Goal: Task Accomplishment & Management: Use online tool/utility

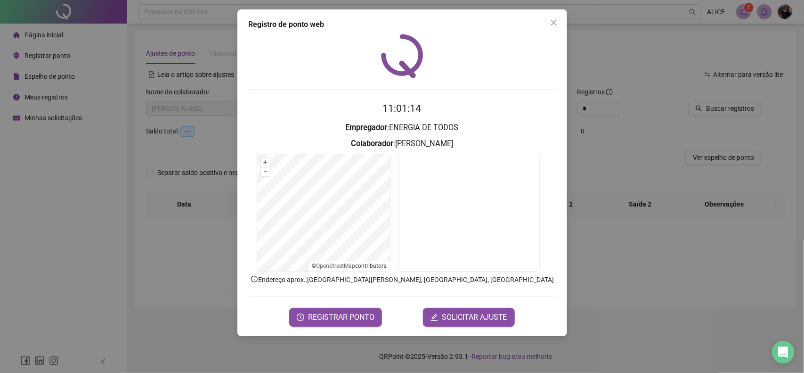
click at [640, 89] on div "Registro de ponto web 11:01:14 Empregador : ENERGIA DE TODOS Colaborador : [PER…" at bounding box center [402, 186] width 804 height 373
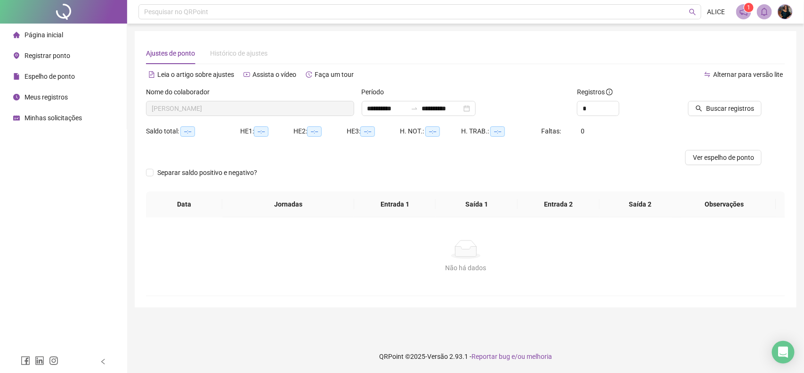
click at [45, 34] on span "Página inicial" at bounding box center [44, 35] width 39 height 8
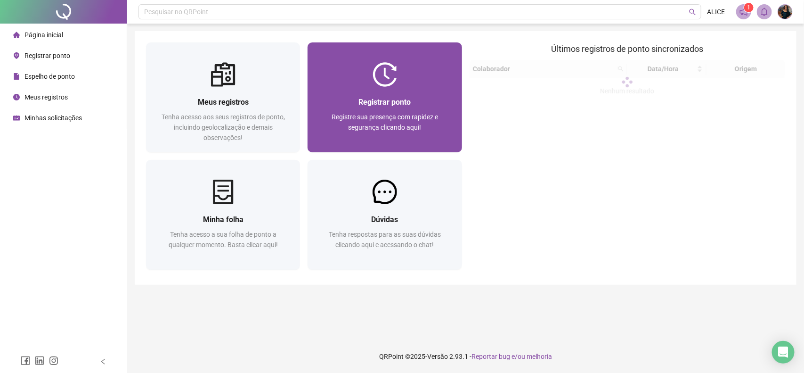
click at [389, 109] on div "Registrar ponto Registre sua presença com rapidez e segurança clicando aqui!" at bounding box center [384, 119] width 131 height 47
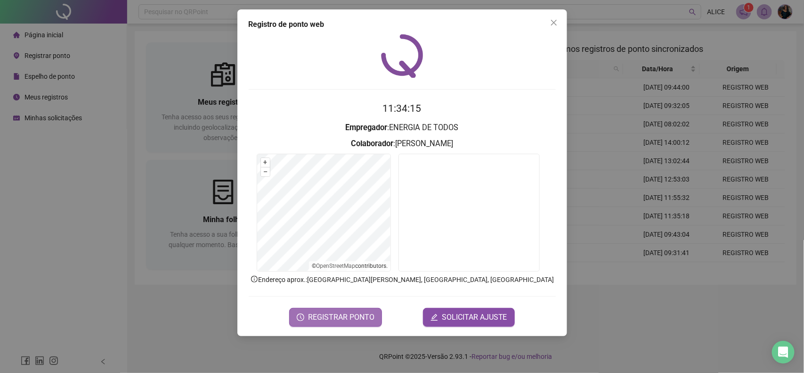
click at [320, 310] on button "REGISTRAR PONTO" at bounding box center [335, 317] width 93 height 19
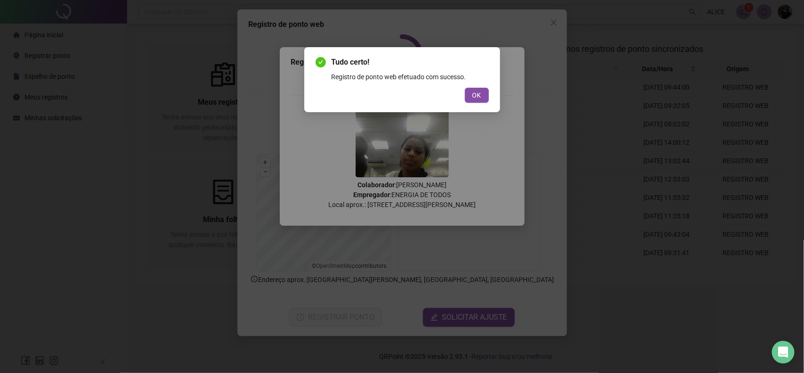
click at [485, 49] on div "Tudo certo! Registro de ponto web efetuado com sucesso. OK" at bounding box center [402, 79] width 196 height 65
click at [472, 91] on button "OK" at bounding box center [477, 95] width 24 height 15
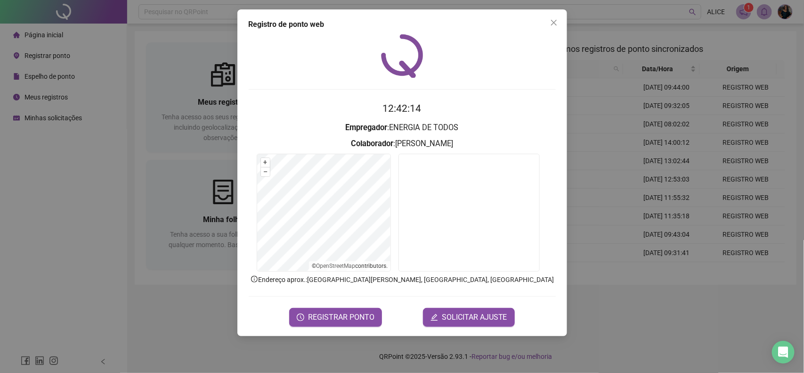
click at [617, 220] on div "Registro de ponto web 12:42:14 Empregador : ENERGIA DE TODOS Colaborador : [PER…" at bounding box center [402, 186] width 804 height 373
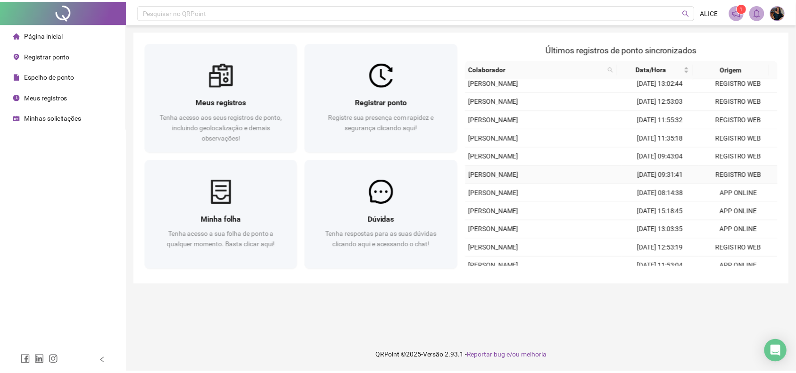
scroll to position [89, 0]
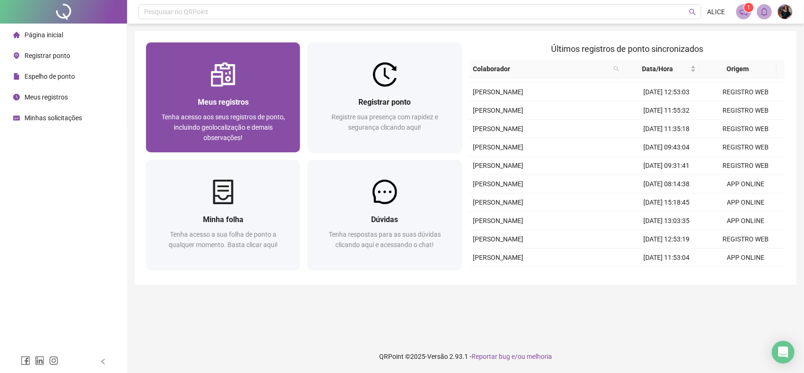
click at [239, 104] on span "Meus registros" at bounding box center [223, 102] width 51 height 9
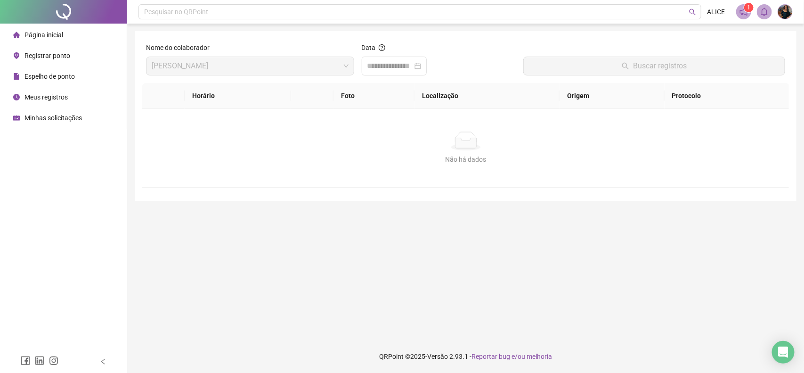
click at [49, 39] on span "Página inicial" at bounding box center [44, 35] width 39 height 8
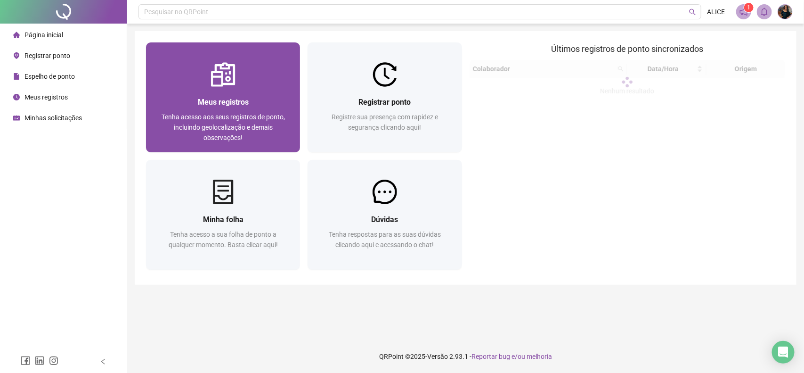
click at [234, 104] on span "Meus registros" at bounding box center [223, 102] width 51 height 9
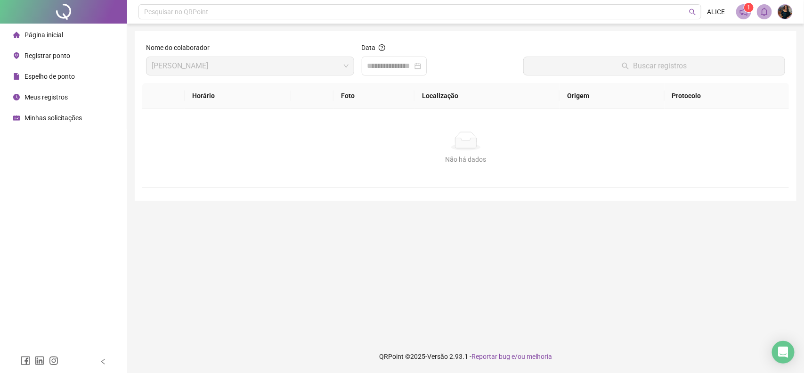
click at [55, 78] on span "Espelho de ponto" at bounding box center [50, 77] width 50 height 8
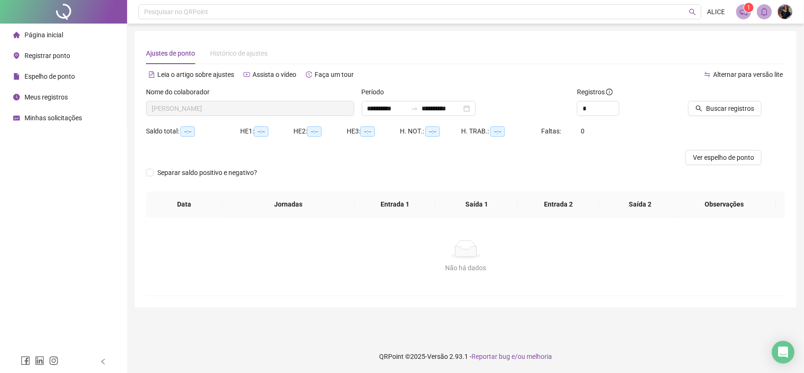
type input "**********"
click at [616, 107] on icon "up" at bounding box center [614, 105] width 3 height 3
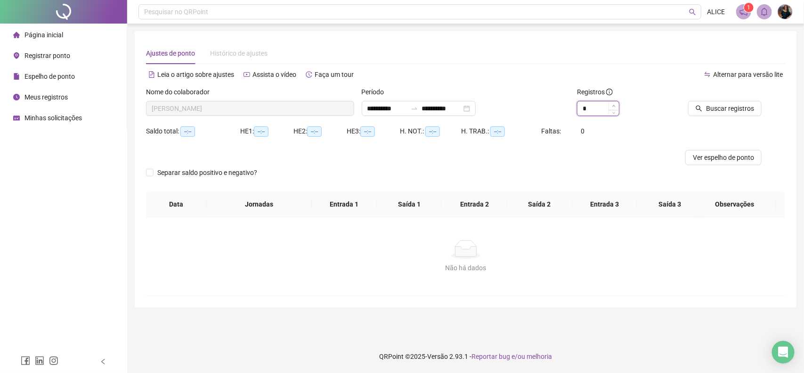
type input "*"
click at [615, 107] on icon "up" at bounding box center [614, 105] width 3 height 3
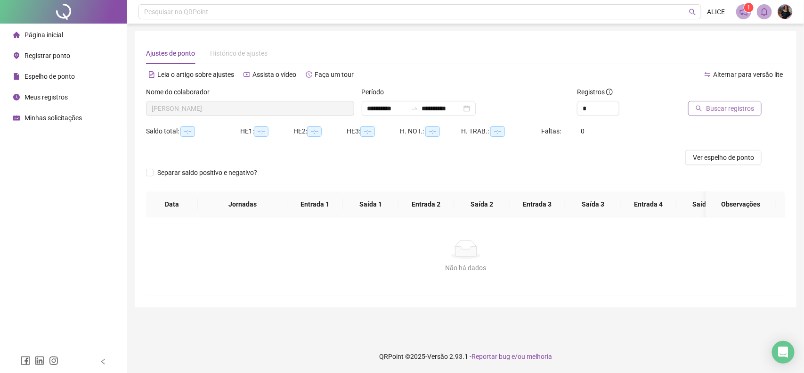
click at [729, 105] on span "Buscar registros" at bounding box center [730, 108] width 48 height 10
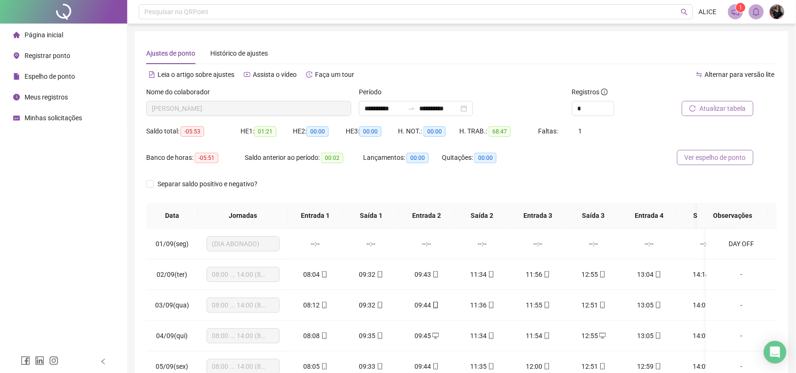
click at [693, 156] on span "Ver espelho de ponto" at bounding box center [714, 157] width 61 height 10
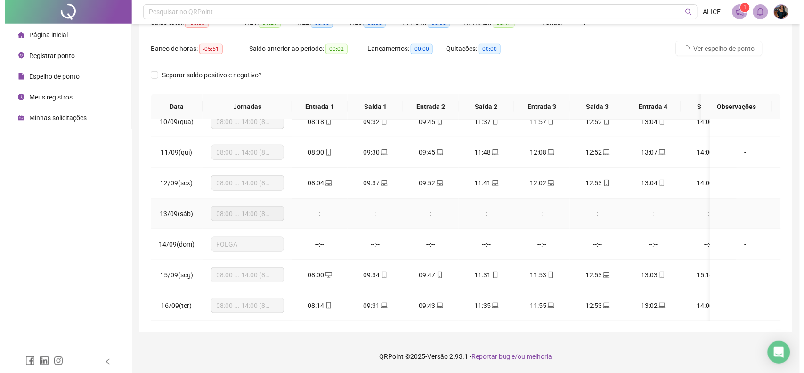
scroll to position [299, 0]
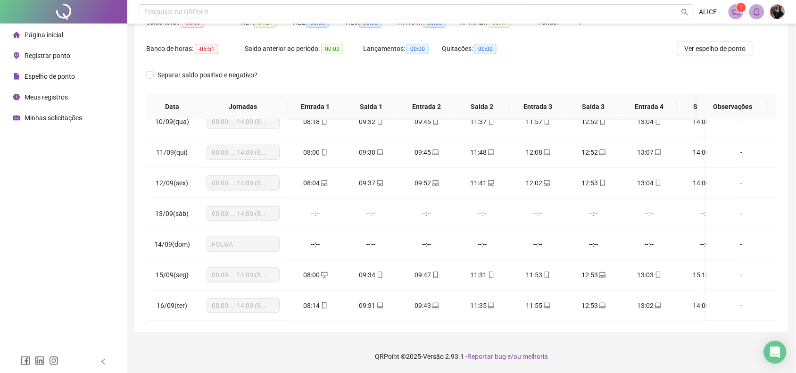
click at [65, 55] on span "Registrar ponto" at bounding box center [48, 56] width 46 height 8
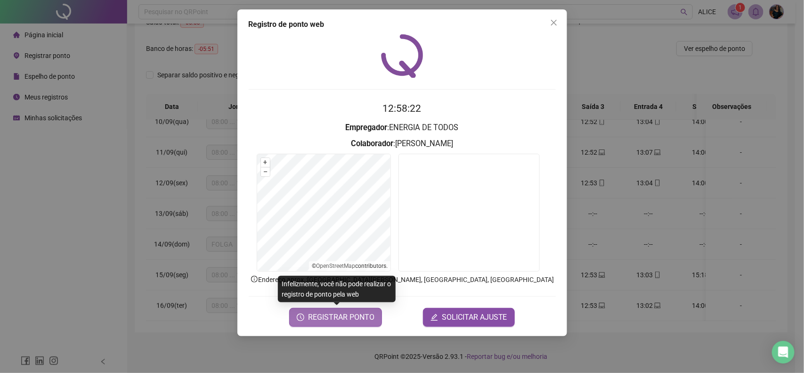
click at [310, 317] on span "REGISTRAR PONTO" at bounding box center [341, 317] width 66 height 11
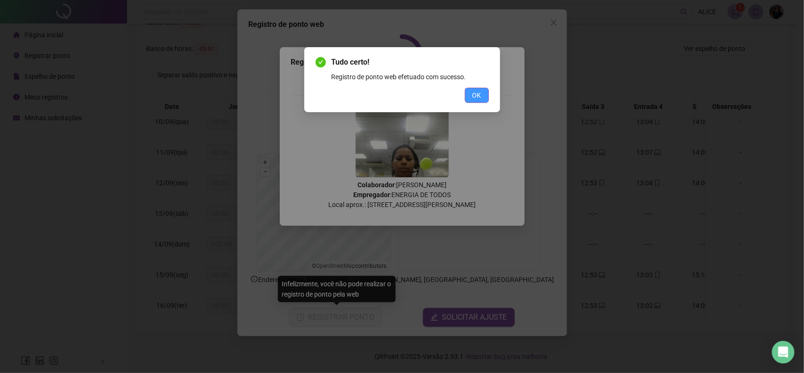
drag, startPoint x: 460, startPoint y: 83, endPoint x: 468, endPoint y: 93, distance: 12.2
click at [463, 88] on div "Tudo certo! Registro de ponto web efetuado com sucesso. OK" at bounding box center [402, 80] width 173 height 46
click at [468, 94] on button "OK" at bounding box center [477, 95] width 24 height 15
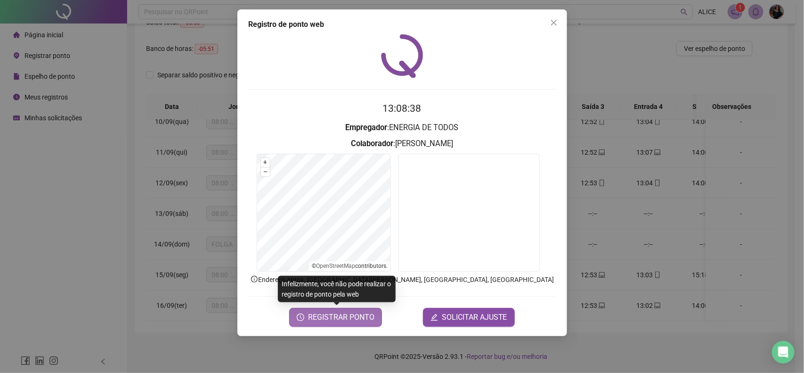
click at [356, 316] on span "REGISTRAR PONTO" at bounding box center [341, 317] width 66 height 11
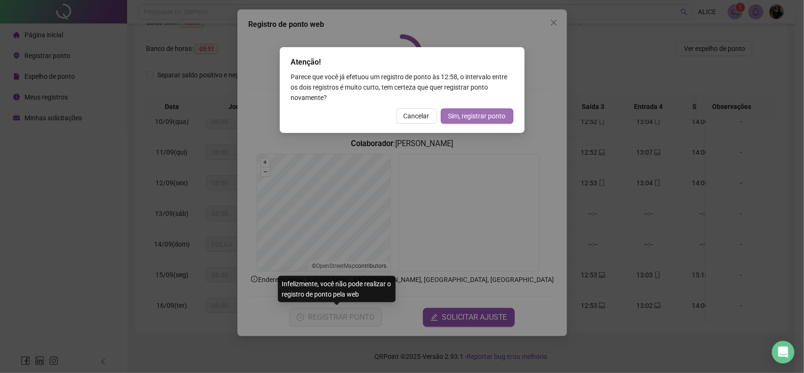
click at [474, 116] on span "Sim, registrar ponto" at bounding box center [477, 116] width 57 height 10
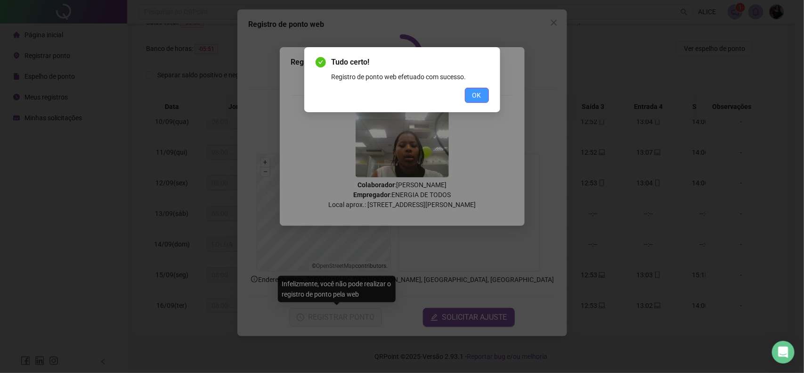
click at [470, 95] on button "OK" at bounding box center [477, 95] width 24 height 15
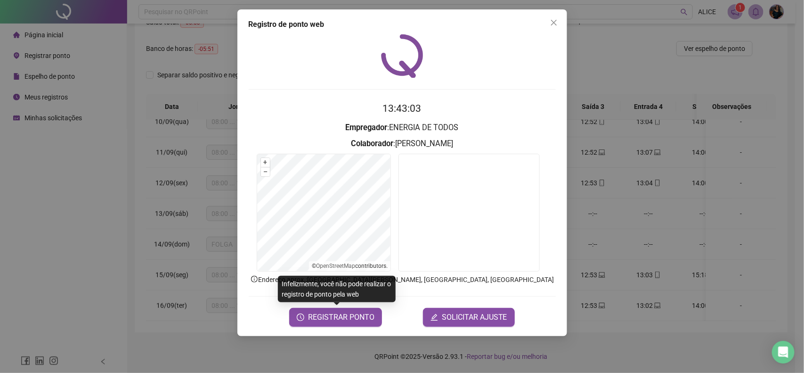
click at [621, 265] on div "Registro de ponto web 13:43:03 Empregador : ENERGIA DE TODOS Colaborador : [PER…" at bounding box center [402, 186] width 804 height 373
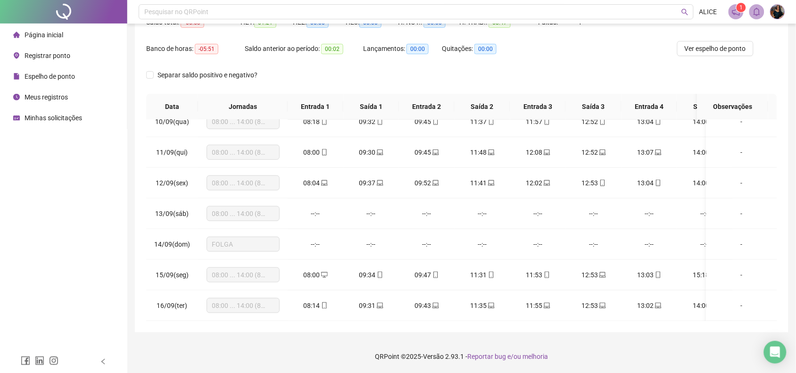
click at [49, 49] on div "Registrar ponto" at bounding box center [41, 55] width 57 height 19
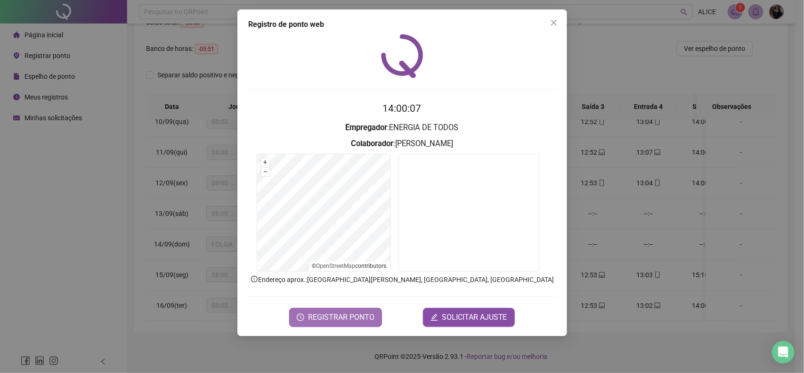
click at [342, 316] on span "REGISTRAR PONTO" at bounding box center [341, 317] width 66 height 11
